Goal: Task Accomplishment & Management: Manage account settings

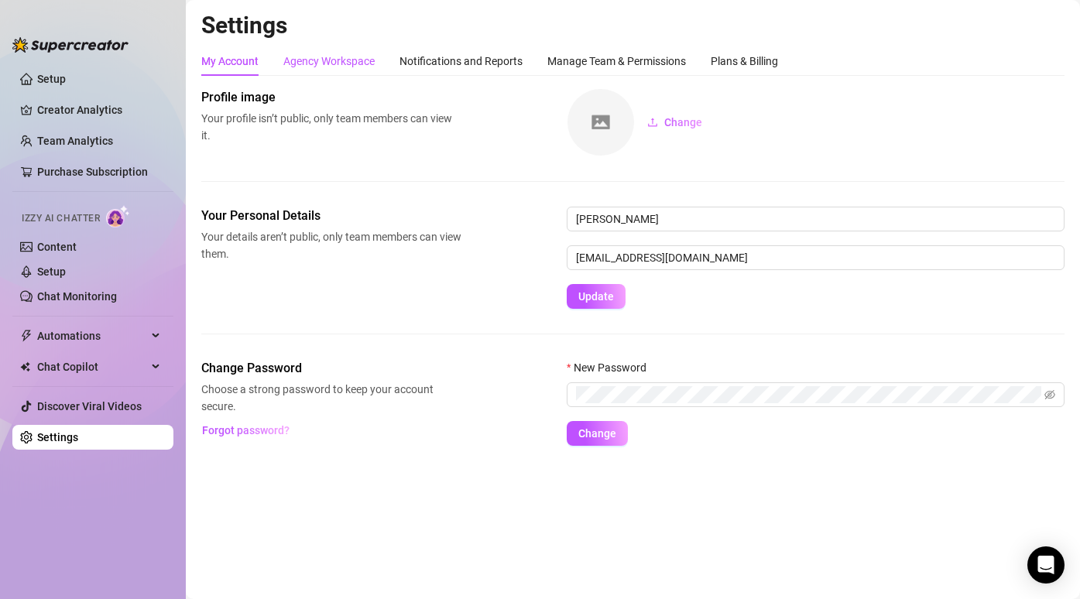
click at [345, 63] on div "Agency Workspace" at bounding box center [328, 61] width 91 height 17
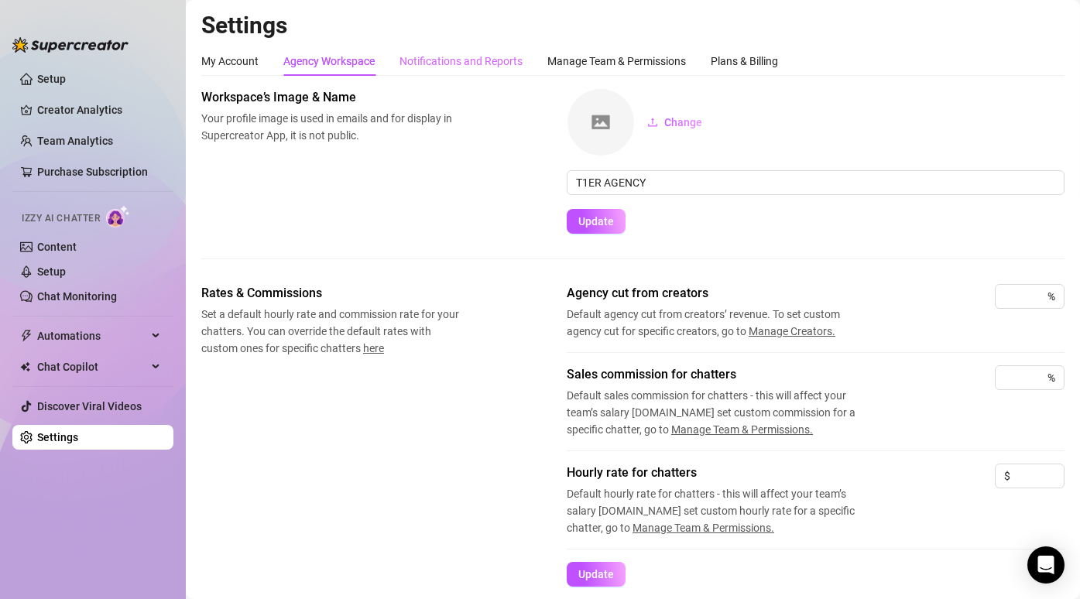
click at [438, 47] on div "Notifications and Reports" at bounding box center [461, 60] width 123 height 29
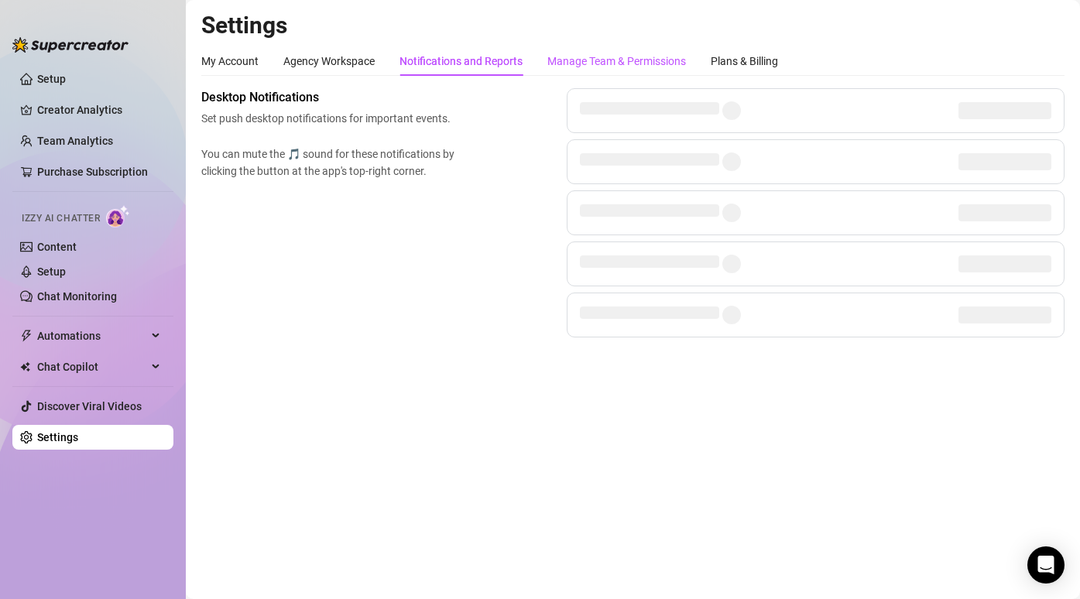
click at [595, 57] on div "Manage Team & Permissions" at bounding box center [616, 61] width 139 height 17
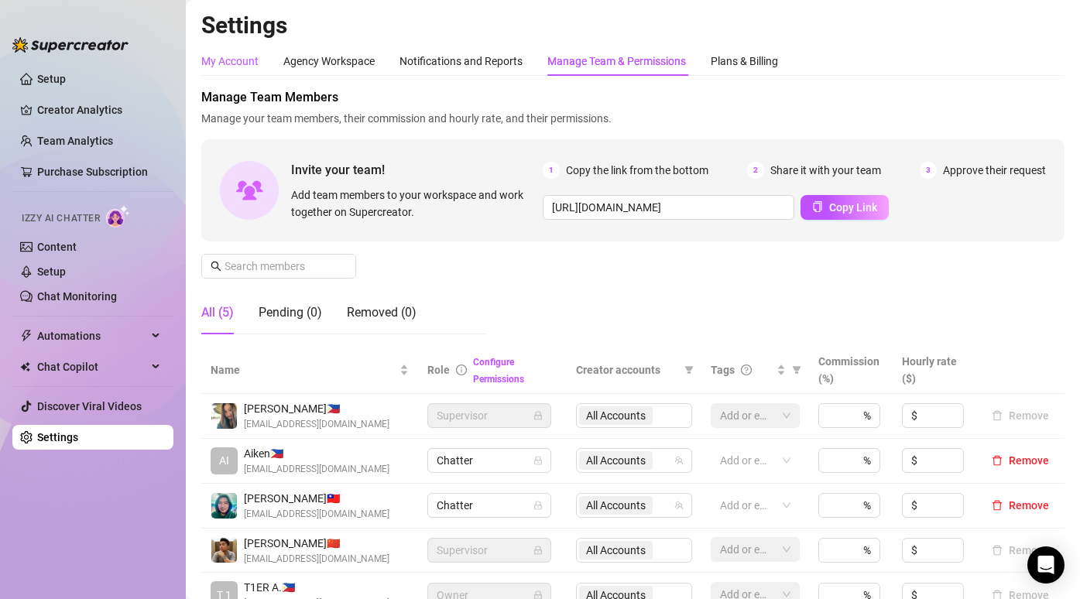
click at [222, 56] on div "My Account" at bounding box center [229, 61] width 57 height 17
